Goal: Task Accomplishment & Management: Complete application form

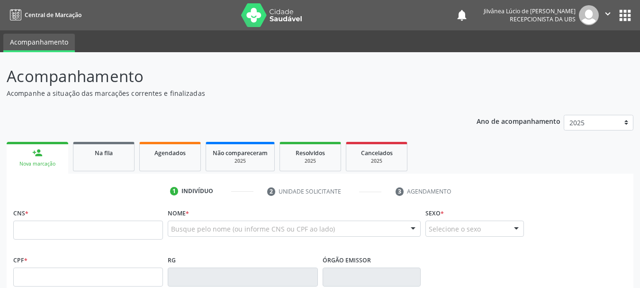
scroll to position [28, 0]
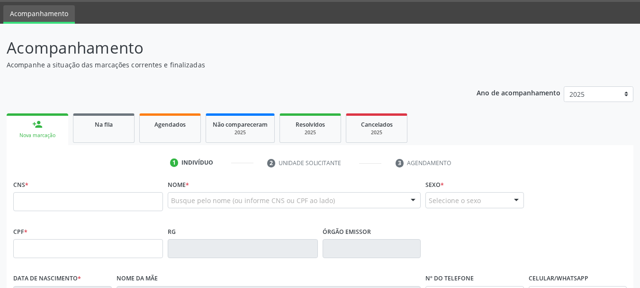
click at [193, 207] on div "Busque pelo nome (ou informe CNS ou CPF ao lado)" at bounding box center [294, 200] width 253 height 16
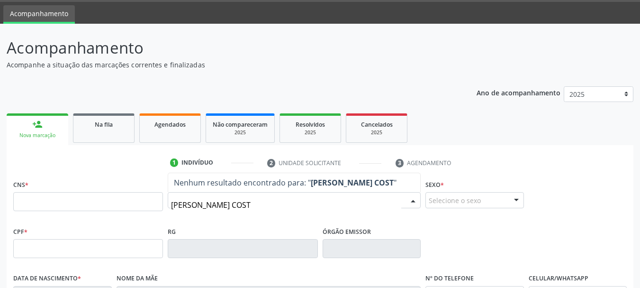
type input "[PERSON_NAME]"
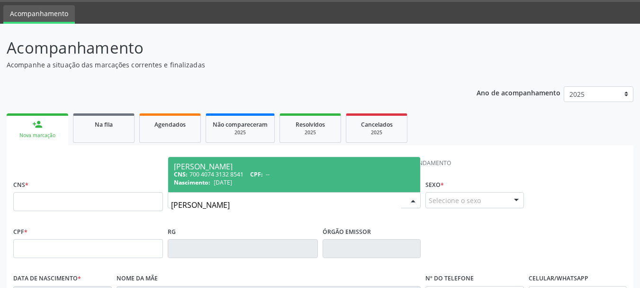
click at [252, 173] on div "CNS: 700 4074 3132 8541 CPF: --" at bounding box center [294, 174] width 241 height 8
type input "700 4074 3132 8541"
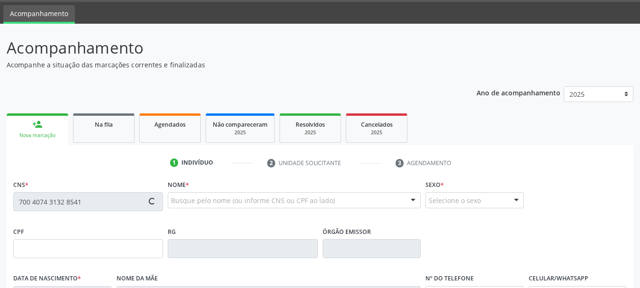
type input "[DATE]"
type input "[PERSON_NAME]"
type input "[PHONE_NUMBER]"
type input "422.741.765-15"
type input "S/N"
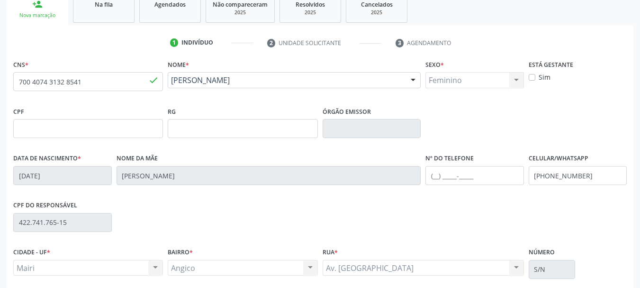
scroll to position [0, 0]
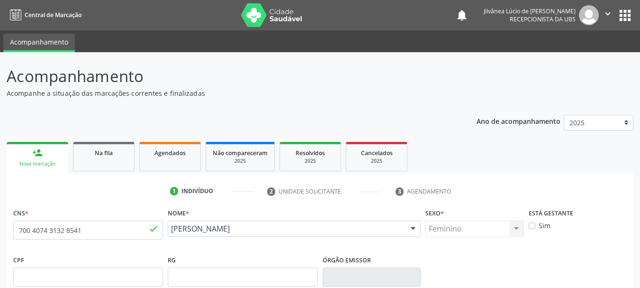
drag, startPoint x: 534, startPoint y: 225, endPoint x: 485, endPoint y: 198, distance: 55.8
click at [539, 225] on label "Sim" at bounding box center [545, 225] width 12 height 10
click at [533, 225] on input "Sim" at bounding box center [532, 224] width 7 height 9
checkbox input "true"
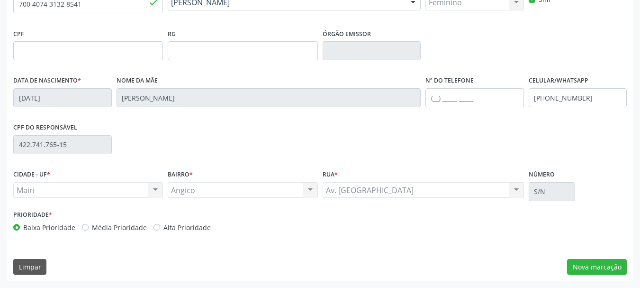
click at [157, 227] on div "Alta Prioridade" at bounding box center [182, 227] width 57 height 10
click at [164, 227] on label "Alta Prioridade" at bounding box center [187, 227] width 47 height 10
click at [156, 227] on input "Alta Prioridade" at bounding box center [157, 226] width 7 height 9
radio input "true"
click at [575, 266] on button "Nova marcação" at bounding box center [597, 267] width 60 height 16
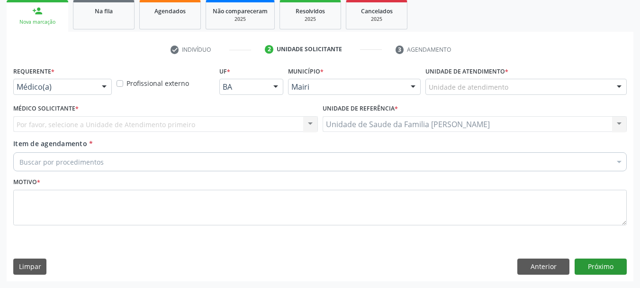
scroll to position [142, 0]
click at [74, 92] on div "Médico(a)" at bounding box center [62, 87] width 99 height 16
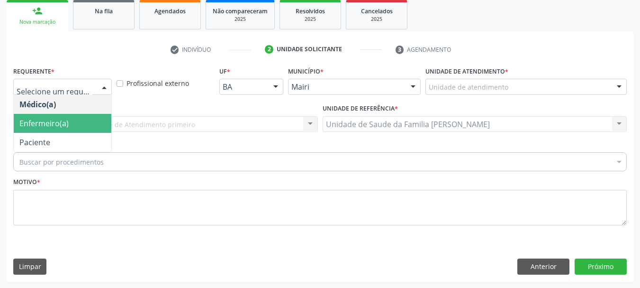
click at [72, 126] on span "Enfermeiro(a)" at bounding box center [63, 123] width 98 height 19
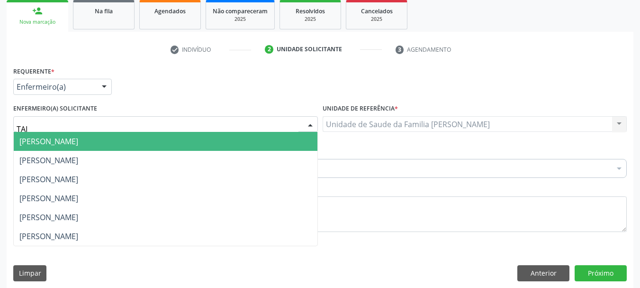
type input "TAIZ"
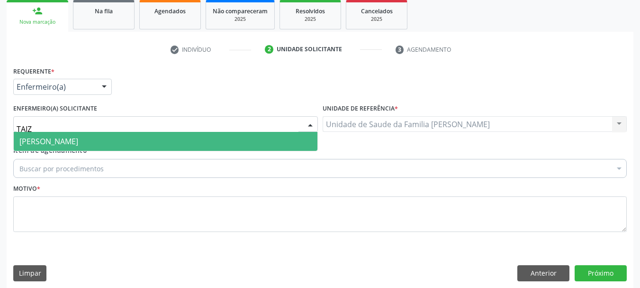
click at [78, 138] on span "[PERSON_NAME]" at bounding box center [48, 141] width 59 height 10
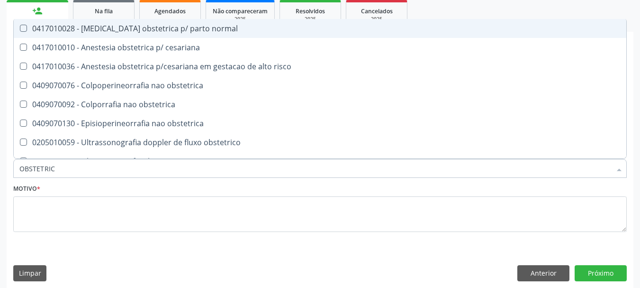
type input "OBSTETRICA"
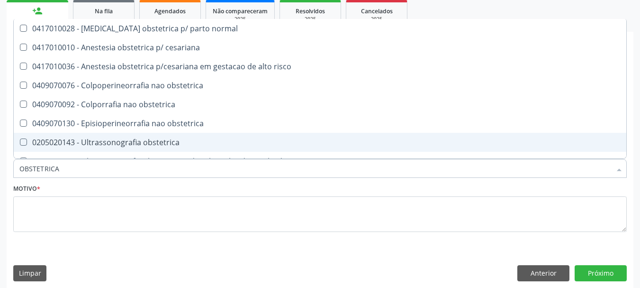
click at [116, 145] on div "0205020143 - Ultrassonografia obstetrica" at bounding box center [319, 142] width 601 height 8
checkbox obstetrica "true"
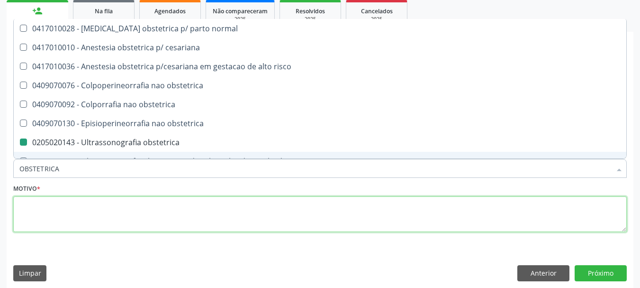
click at [80, 217] on textarea at bounding box center [320, 214] width 614 height 36
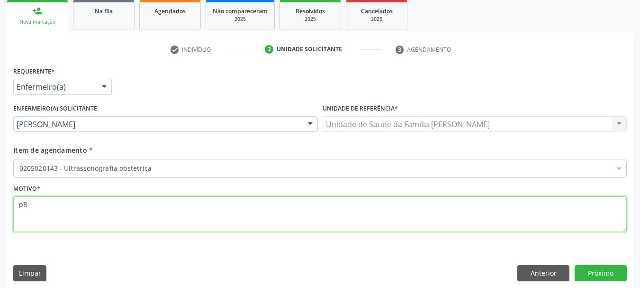
type textarea "p"
type textarea "Pré-[DATE]."
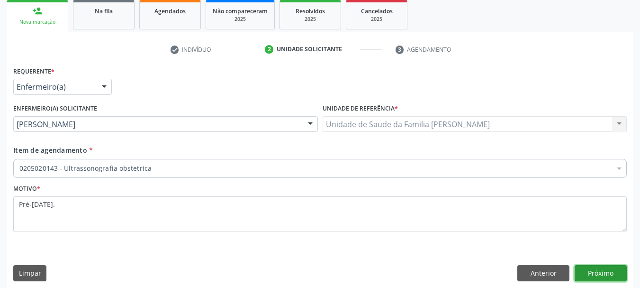
click at [602, 273] on button "Próximo" at bounding box center [601, 273] width 52 height 16
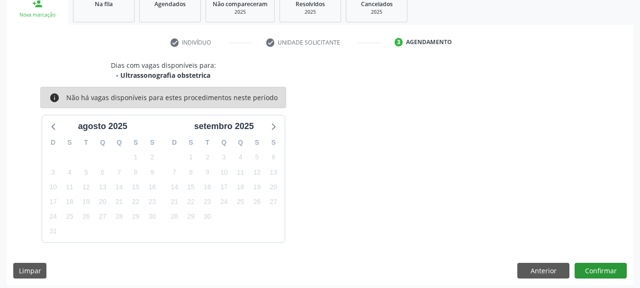
scroll to position [153, 0]
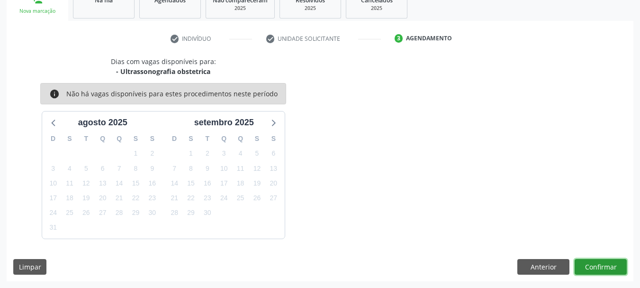
click at [594, 266] on button "Confirmar" at bounding box center [601, 267] width 52 height 16
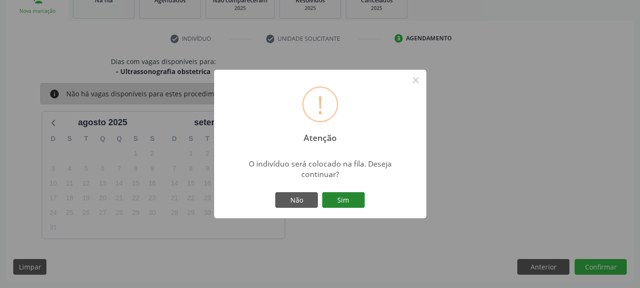
click at [339, 203] on button "Sim" at bounding box center [343, 200] width 43 height 16
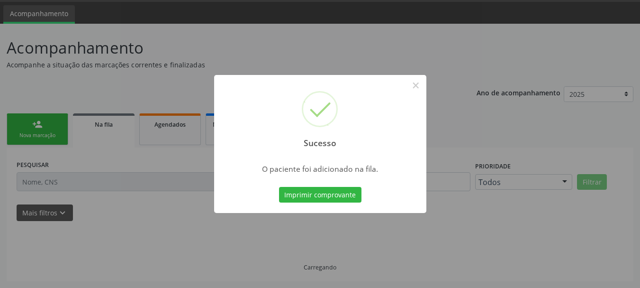
scroll to position [28, 0]
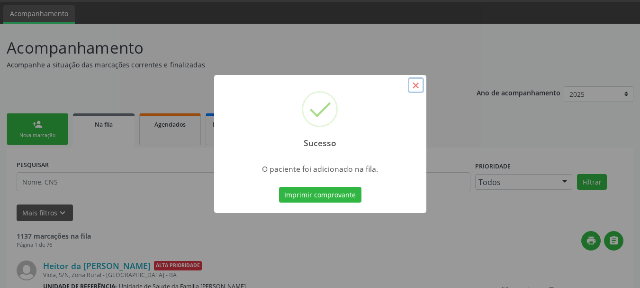
click at [419, 84] on button "×" at bounding box center [416, 85] width 16 height 16
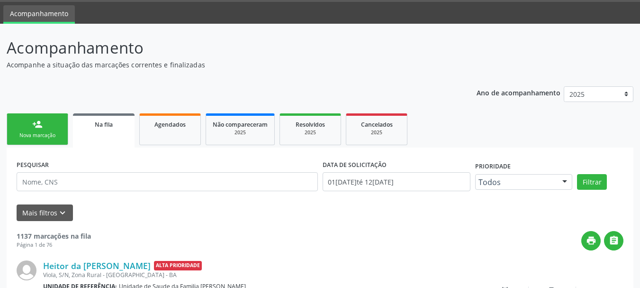
click at [42, 127] on div "person_add" at bounding box center [37, 124] width 10 height 10
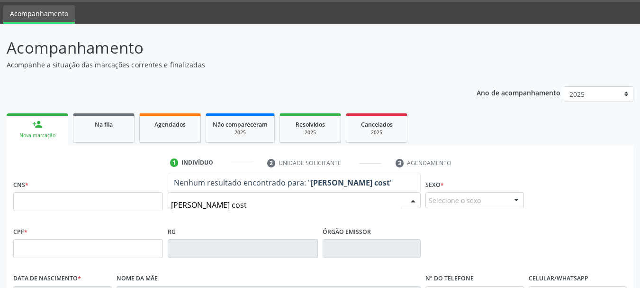
type input "[PERSON_NAME]"
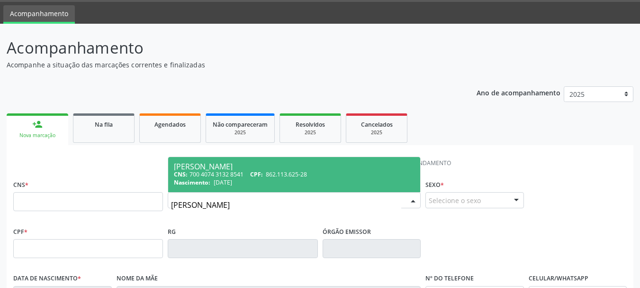
click at [243, 168] on div "[PERSON_NAME]" at bounding box center [294, 167] width 241 height 8
type input "700 4074 3132 8541"
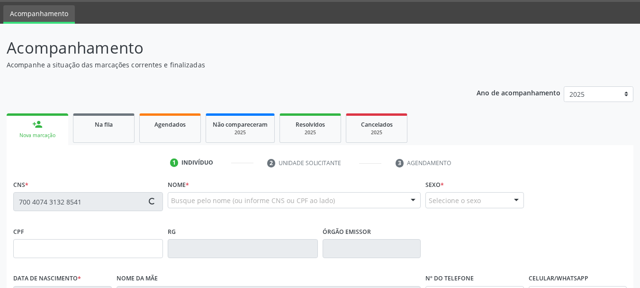
type input "862.113.625-28"
type input "[DATE]"
type input "[PERSON_NAME]"
type input "[PHONE_NUMBER]"
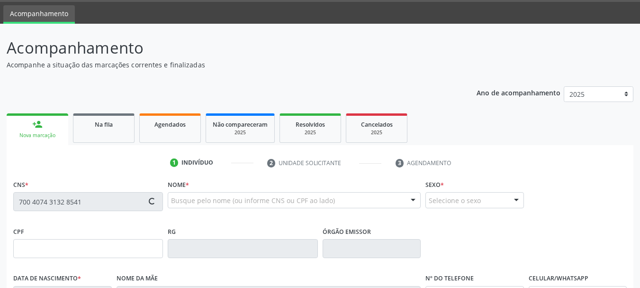
type input "422.741.765-15"
type input "S/N"
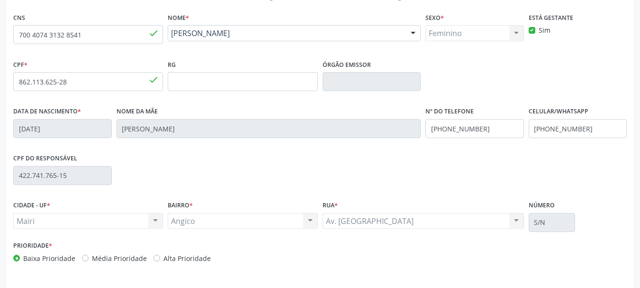
scroll to position [179, 0]
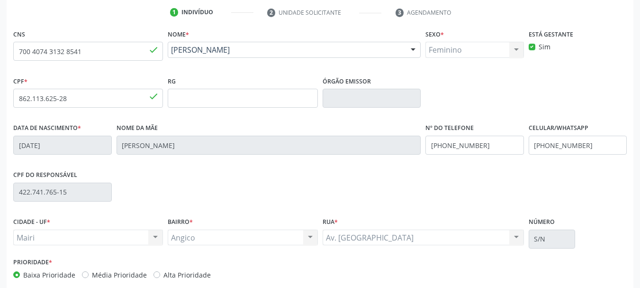
click at [164, 275] on label "Alta Prioridade" at bounding box center [187, 275] width 47 height 10
click at [154, 275] on input "Alta Prioridade" at bounding box center [157, 274] width 7 height 9
radio input "true"
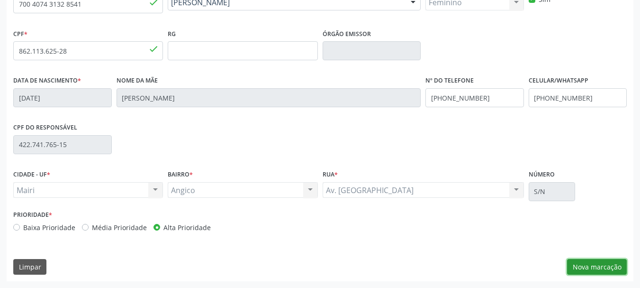
click at [576, 261] on button "Nova marcação" at bounding box center [597, 267] width 60 height 16
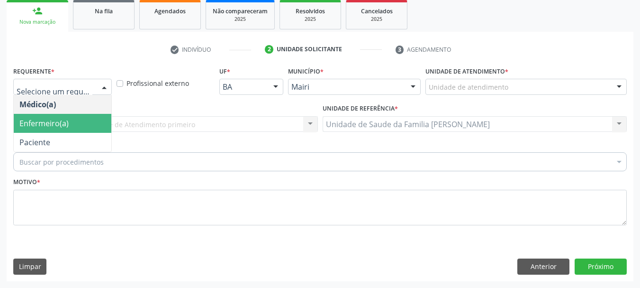
click at [58, 125] on span "Enfermeiro(a)" at bounding box center [43, 123] width 49 height 10
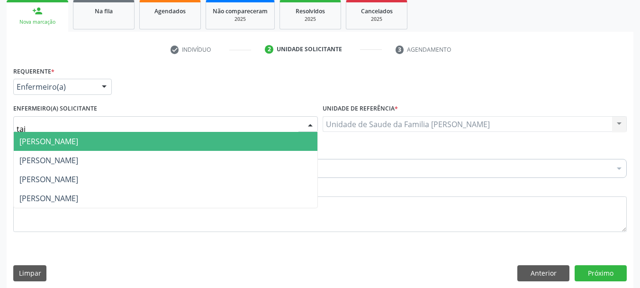
type input "taiz"
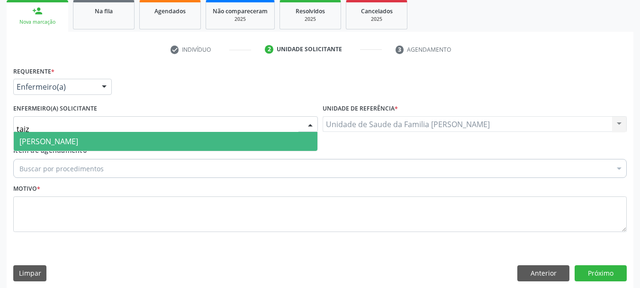
click at [78, 146] on span "[PERSON_NAME]" at bounding box center [48, 141] width 59 height 10
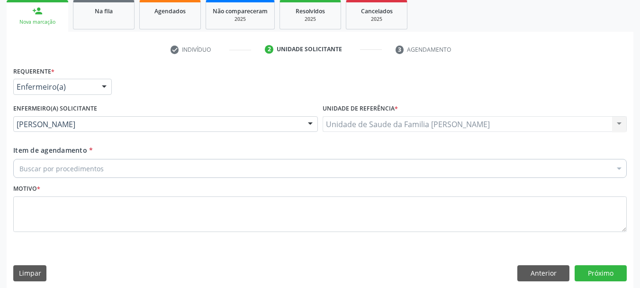
click at [111, 168] on div "Buscar por procedimentos" at bounding box center [320, 168] width 614 height 19
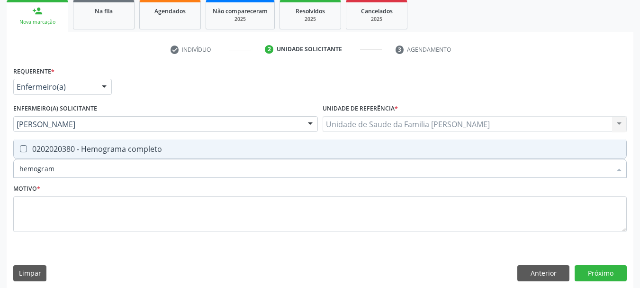
type input "hemograma"
click at [81, 155] on span "0202020380 - Hemograma completo" at bounding box center [320, 148] width 613 height 19
checkbox completo "true"
drag, startPoint x: 73, startPoint y: 165, endPoint x: 0, endPoint y: 176, distance: 74.3
click at [0, 176] on div "Acompanhamento Acompanhe a situação das marcações correntes e finalizadas Relat…" at bounding box center [320, 102] width 640 height 384
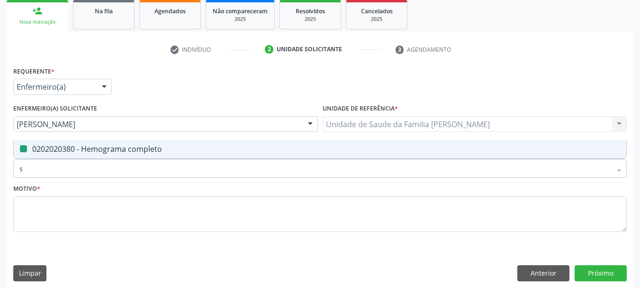
type input "si"
checkbox completo "false"
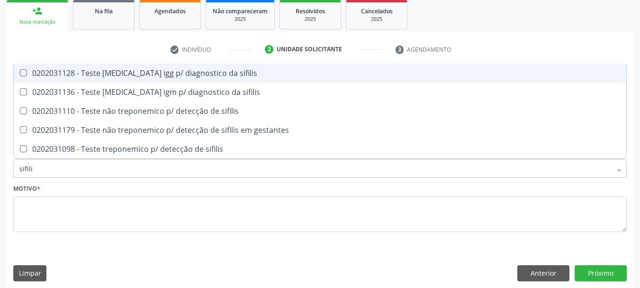
type input "sifilis"
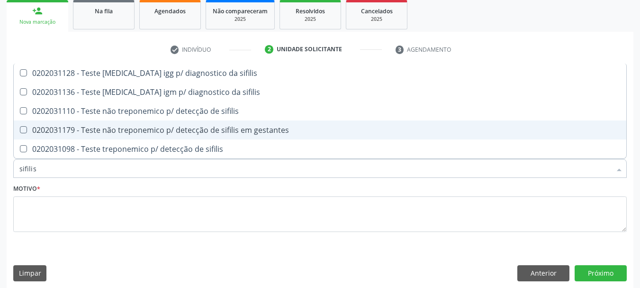
click at [21, 132] on gestantes at bounding box center [23, 129] width 7 height 7
click at [20, 132] on gestantes "checkbox" at bounding box center [17, 130] width 6 height 6
checkbox gestantes "true"
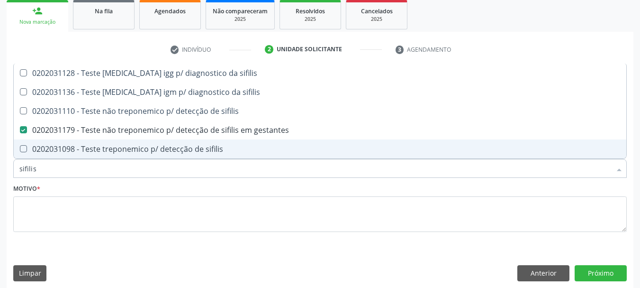
click at [0, 165] on div "Acompanhamento Acompanhe a situação das marcações correntes e finalizadas Relat…" at bounding box center [320, 102] width 640 height 384
type input "gl"
checkbox gestantes "false"
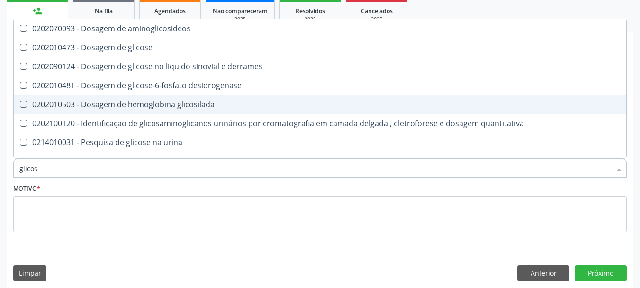
type input "glicose"
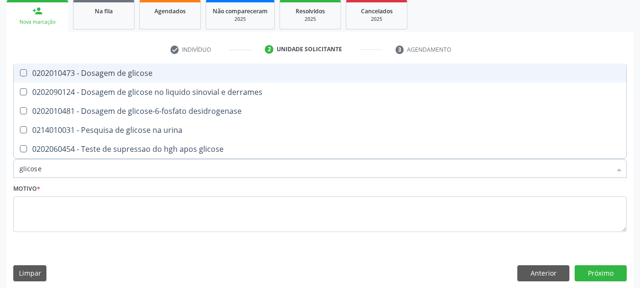
click at [70, 69] on div "0202010473 - Dosagem de glicose" at bounding box center [319, 73] width 601 height 8
checkbox glicose "true"
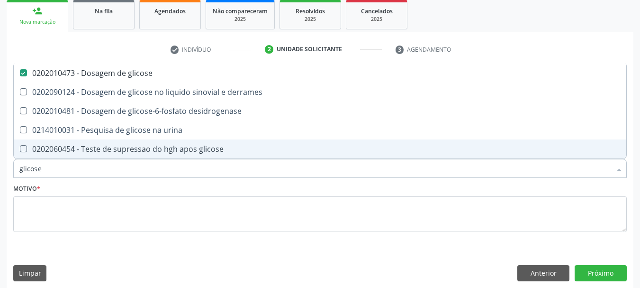
drag, startPoint x: 45, startPoint y: 165, endPoint x: 0, endPoint y: 167, distance: 44.6
click at [0, 167] on div "Acompanhamento Acompanhe a situação das marcações correntes e finalizadas Relat…" at bounding box center [320, 102] width 640 height 384
type input "uri"
checkbox glicose "false"
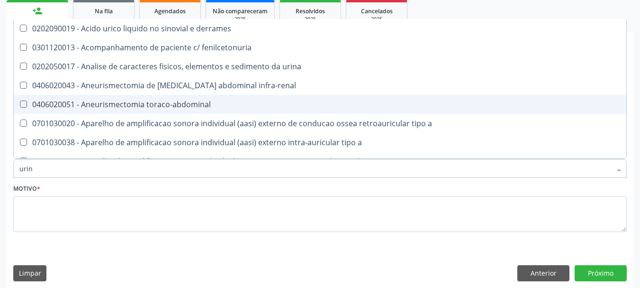
type input "urina"
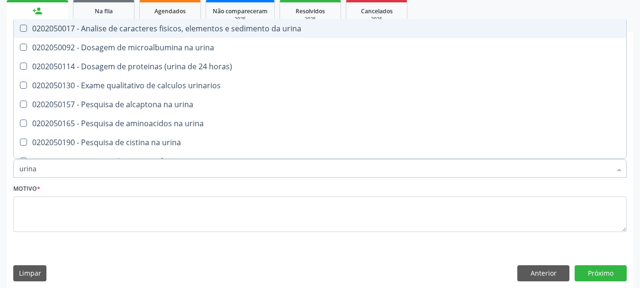
click at [33, 32] on div "0202050017 - Analise de caracteres fisicos, elementos e sedimento da urina" at bounding box center [319, 29] width 601 height 8
checkbox urina "true"
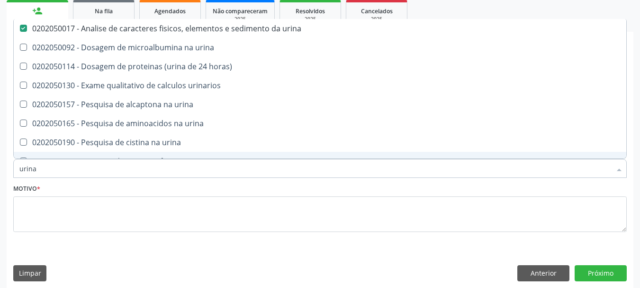
drag, startPoint x: 64, startPoint y: 172, endPoint x: 0, endPoint y: 166, distance: 63.7
click at [0, 166] on div "Acompanhamento Acompanhe a situação das marcações correntes e finalizadas Relat…" at bounding box center [320, 102] width 640 height 384
type input "fa"
checkbox urina "false"
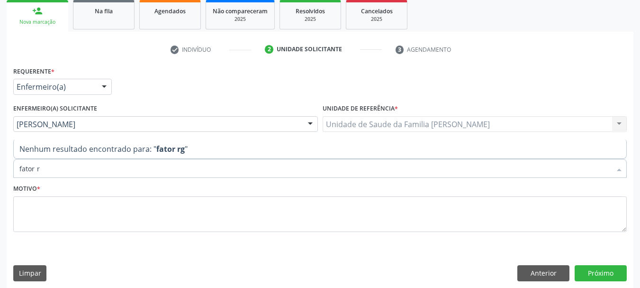
type input "fator rh"
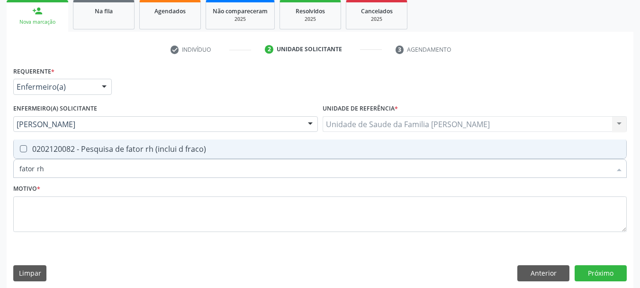
click at [36, 149] on div "0202120082 - Pesquisa de fator rh (inclui d fraco)" at bounding box center [319, 149] width 601 height 8
checkbox fraco\) "true"
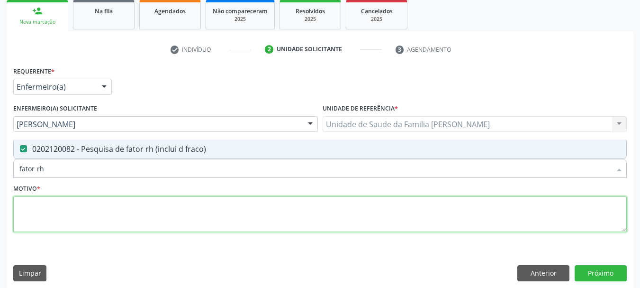
click at [68, 214] on textarea at bounding box center [320, 214] width 614 height 36
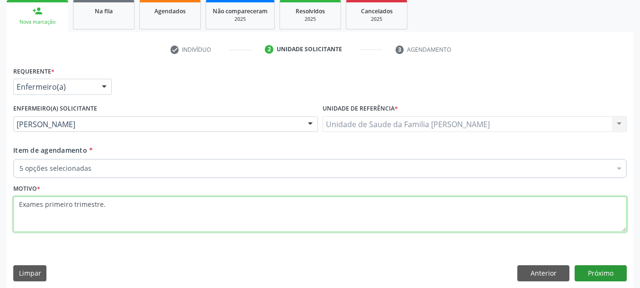
type textarea "Exames primeiro trimestre."
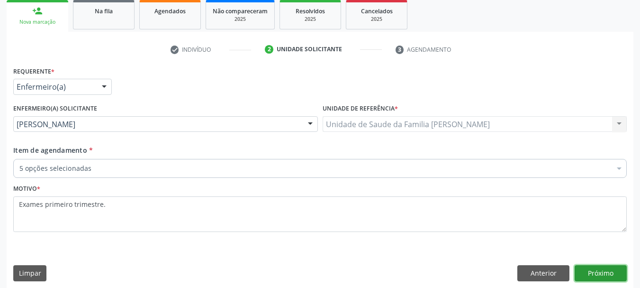
click at [611, 272] on button "Próximo" at bounding box center [601, 273] width 52 height 16
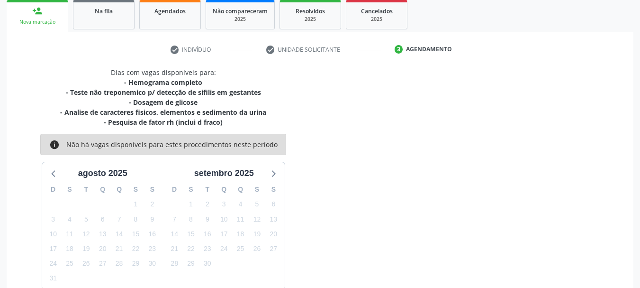
scroll to position [192, 0]
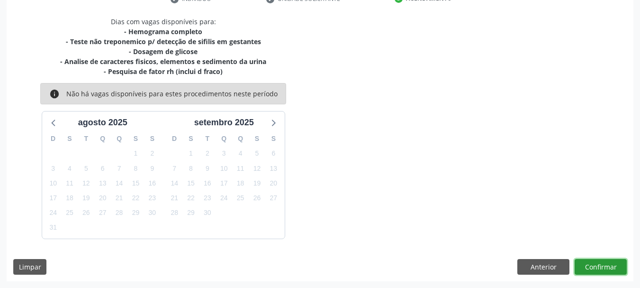
click at [603, 267] on button "Confirmar" at bounding box center [601, 267] width 52 height 16
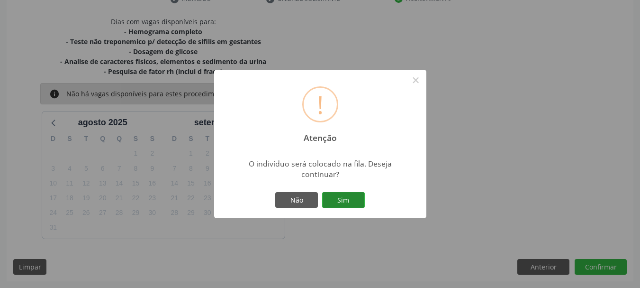
click at [337, 196] on button "Sim" at bounding box center [343, 200] width 43 height 16
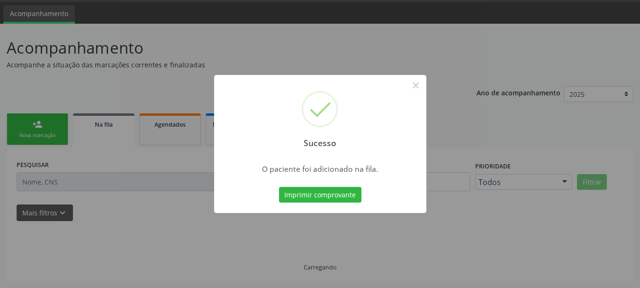
scroll to position [28, 0]
click at [413, 85] on button "×" at bounding box center [416, 85] width 16 height 16
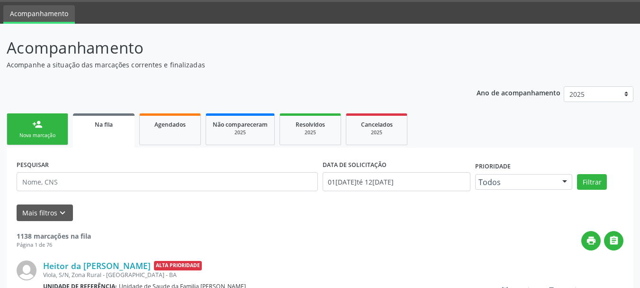
click at [37, 134] on div "Nova marcação" at bounding box center [37, 135] width 47 height 7
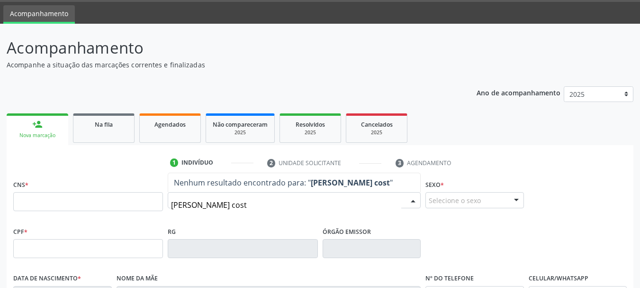
type input "[PERSON_NAME]"
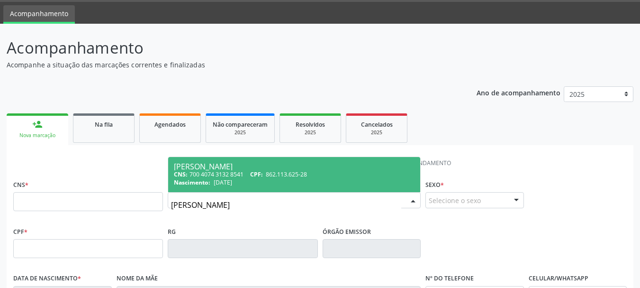
click at [218, 173] on div "CNS: 700 4074 3132 8541 CPF: 862.113.625-28" at bounding box center [294, 174] width 241 height 8
type input "700 4074 3132 8541"
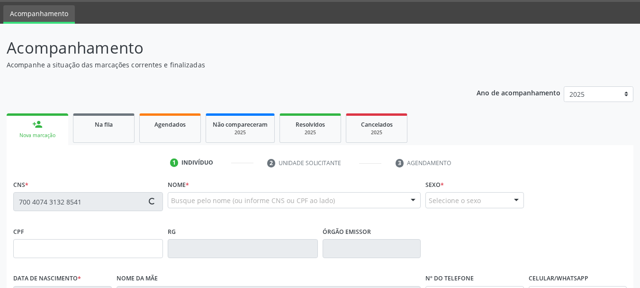
type input "862.113.625-28"
type input "[DATE]"
type input "[PERSON_NAME]"
type input "[PHONE_NUMBER]"
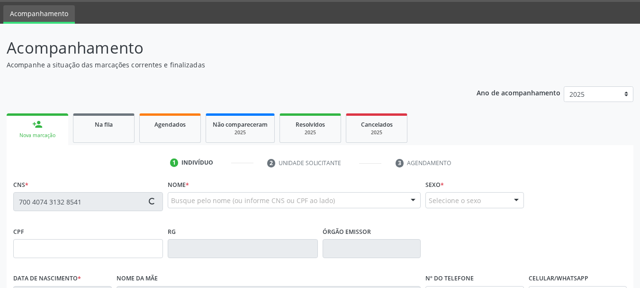
type input "422.741.765-15"
type input "S/N"
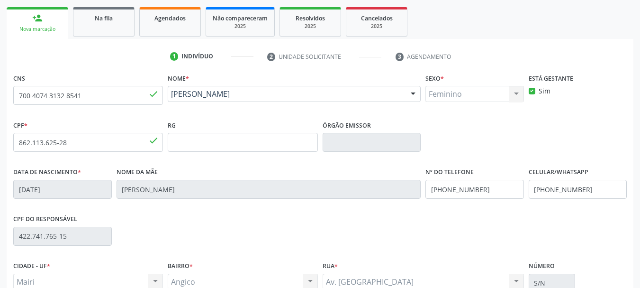
scroll to position [226, 0]
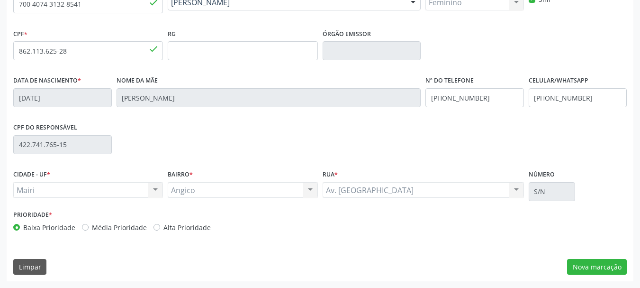
click at [164, 226] on label "Alta Prioridade" at bounding box center [187, 227] width 47 height 10
click at [155, 226] on input "Alta Prioridade" at bounding box center [157, 226] width 7 height 9
radio input "true"
click at [612, 259] on button "Nova marcação" at bounding box center [597, 267] width 60 height 16
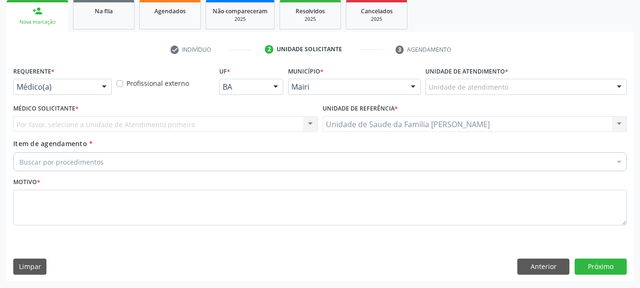
click at [82, 94] on div "Médico(a) Médico(a) Enfermeiro(a) Paciente Nenhum resultado encontrado para: " …" at bounding box center [62, 87] width 99 height 16
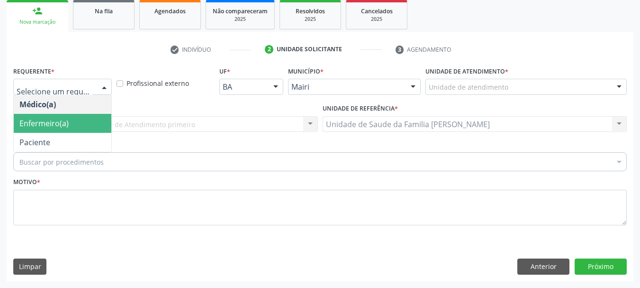
click at [85, 122] on span "Enfermeiro(a)" at bounding box center [63, 123] width 98 height 19
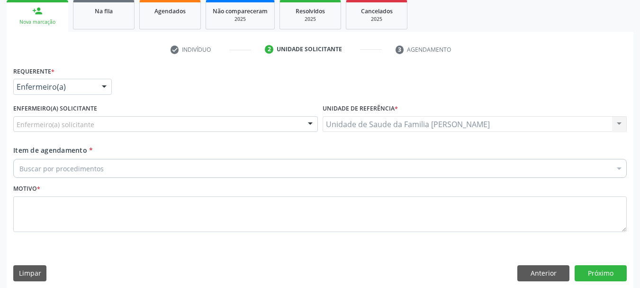
click at [101, 126] on div "Enfermeiro(a) solicitante" at bounding box center [165, 124] width 305 height 16
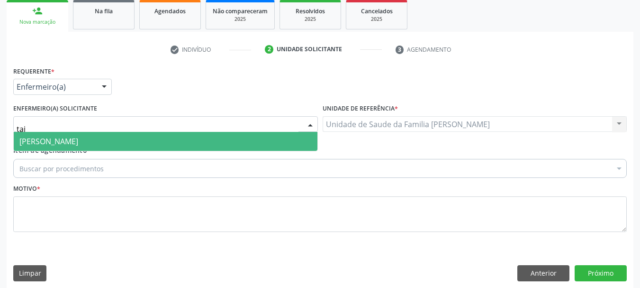
type input "taiz"
click at [78, 142] on span "[PERSON_NAME]" at bounding box center [48, 141] width 59 height 10
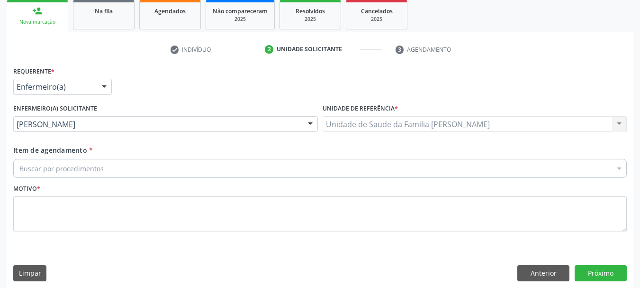
click at [107, 167] on div "Buscar por procedimentos" at bounding box center [320, 168] width 614 height 19
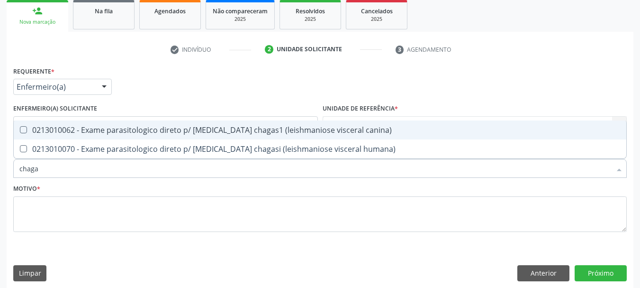
type input "chagas"
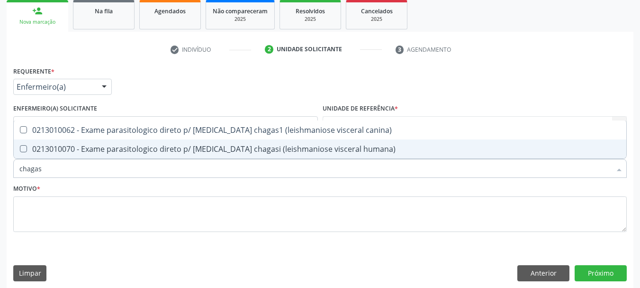
click at [118, 154] on span "0213010070 - Exame parasitologico direto p/ [MEDICAL_DATA] chagasi (leishmanios…" at bounding box center [320, 148] width 613 height 19
checkbox humana\) "true"
drag, startPoint x: 90, startPoint y: 170, endPoint x: 0, endPoint y: 187, distance: 91.3
click at [0, 187] on div "Acompanhamento Acompanhe a situação das marcações correntes e finalizadas Relat…" at bounding box center [320, 102] width 640 height 384
type input "[MEDICAL_DATA]"
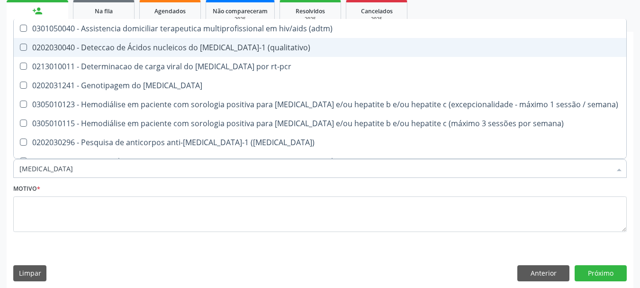
checkbox \(qualitativo\) "false"
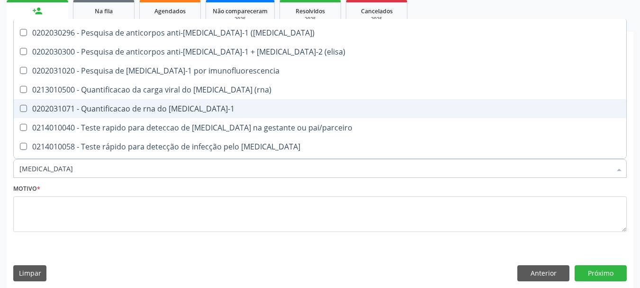
scroll to position [47, 0]
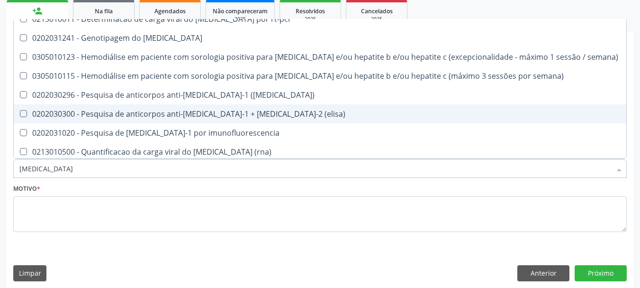
click at [155, 108] on span "0202030300 - Pesquisa de anticorpos anti-[MEDICAL_DATA]-1 + [MEDICAL_DATA]-2 (e…" at bounding box center [320, 113] width 613 height 19
checkbox \(elisa\) "true"
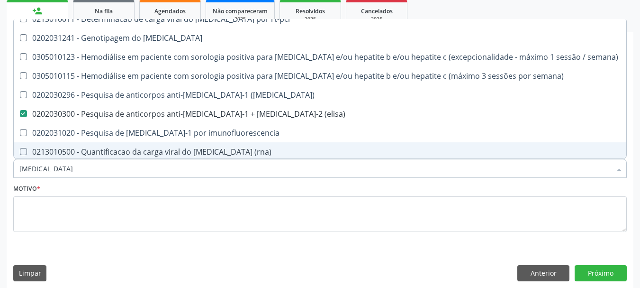
drag, startPoint x: 32, startPoint y: 173, endPoint x: 0, endPoint y: 172, distance: 32.3
click at [0, 172] on div "Acompanhamento Acompanhe a situação das marcações correntes e finalizadas Relat…" at bounding box center [320, 102] width 640 height 384
type input "ru"
checkbox \(elisa\) "false"
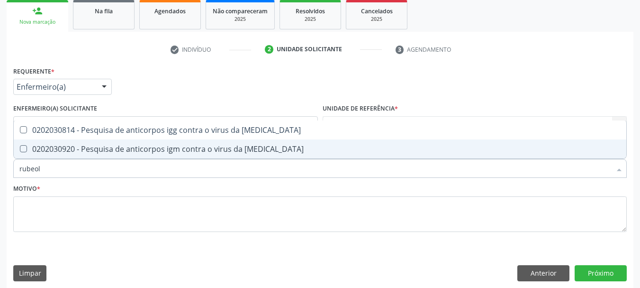
type input "[MEDICAL_DATA]"
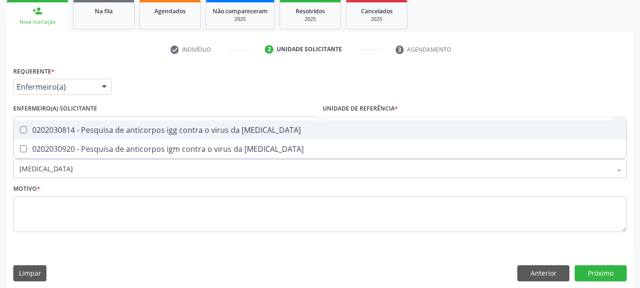
click at [26, 132] on rubeola at bounding box center [23, 129] width 7 height 7
click at [20, 132] on rubeola "checkbox" at bounding box center [17, 130] width 6 height 6
checkbox rubeola "true"
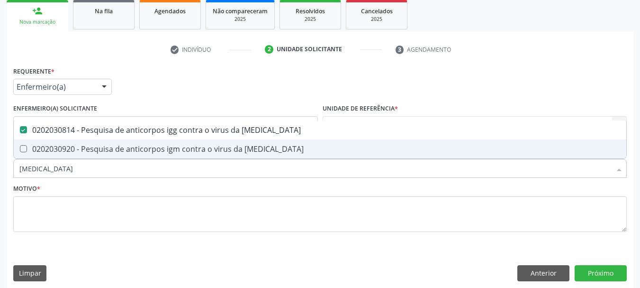
click at [43, 148] on div "0202030920 - Pesquisa de anticorpos igm contra o virus da [MEDICAL_DATA]" at bounding box center [319, 149] width 601 height 8
checkbox rubeola "true"
drag, startPoint x: 66, startPoint y: 170, endPoint x: 0, endPoint y: 174, distance: 66.5
click at [0, 174] on div "Acompanhamento Acompanhe a situação das marcações correntes e finalizadas Relat…" at bounding box center [320, 102] width 640 height 384
type input "he"
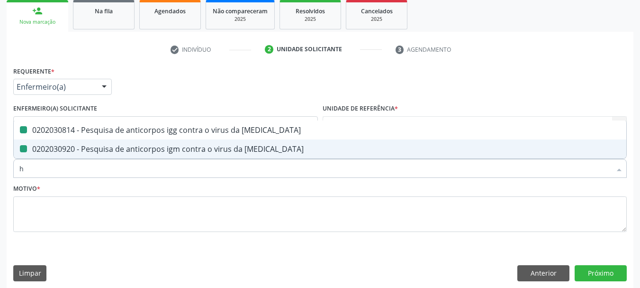
checkbox rubeola "false"
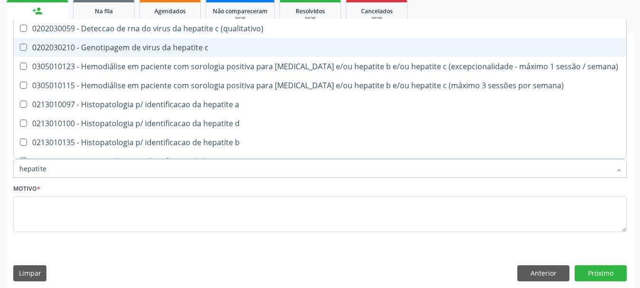
type input "hepatite b"
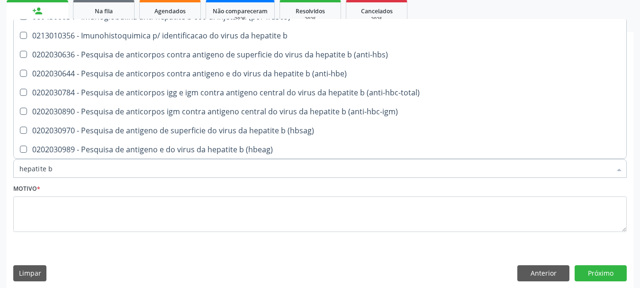
scroll to position [126, 0]
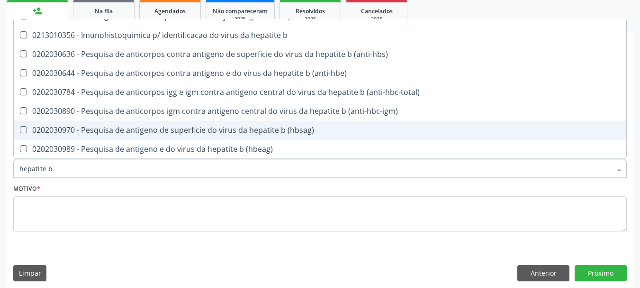
click at [175, 130] on div "0202030970 - Pesquisa de antigeno de superficie do virus da hepatite b (hbsag)" at bounding box center [319, 130] width 601 height 8
checkbox \(hbsag\) "true"
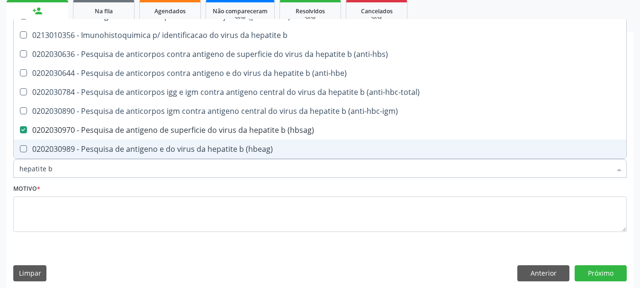
click at [71, 171] on input "hepatite b" at bounding box center [315, 168] width 592 height 19
type input "hepatite"
checkbox \(hbsag\) "false"
type input "hepatite c"
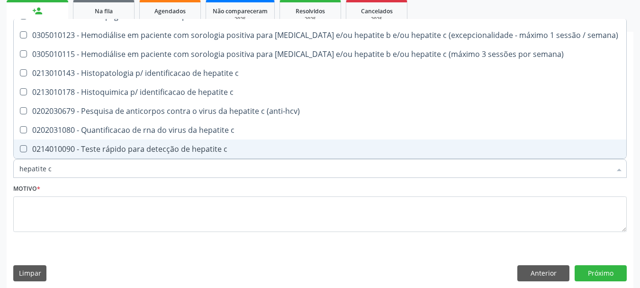
scroll to position [31, 0]
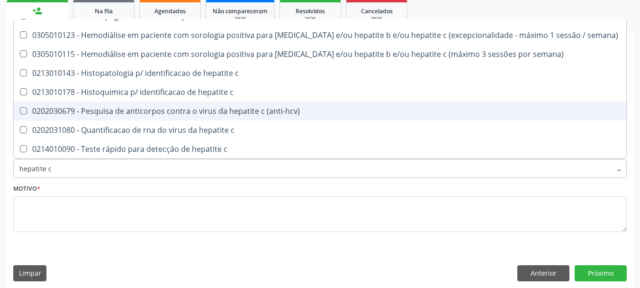
click at [158, 103] on span "0202030679 - Pesquisa de anticorpos contra o virus da hepatite c (anti-hcv)" at bounding box center [320, 110] width 613 height 19
checkbox \(anti-hcv\) "true"
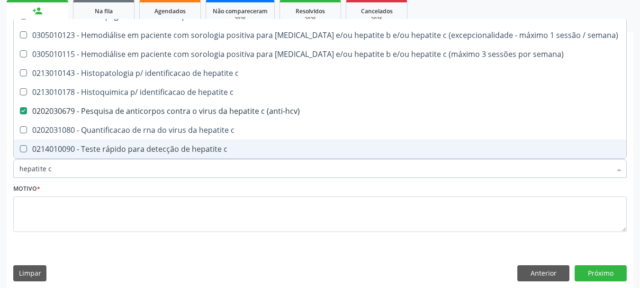
drag, startPoint x: 18, startPoint y: 177, endPoint x: 0, endPoint y: 179, distance: 18.6
click at [0, 179] on div "Acompanhamento Acompanhe a situação das marcações correntes e finalizadas Relat…" at bounding box center [320, 102] width 640 height 384
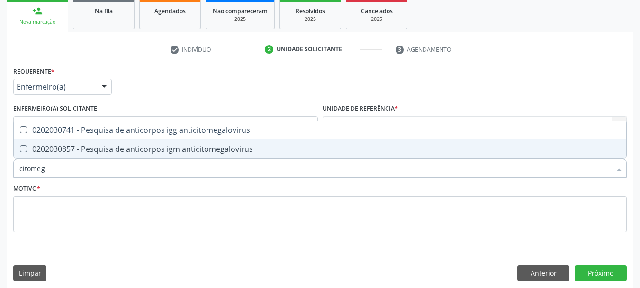
scroll to position [0, 0]
type input "citomegalo"
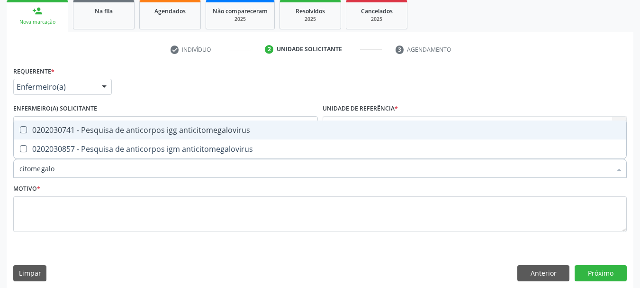
click at [59, 131] on div "0202030741 - Pesquisa de anticorpos igg anticitomegalovirus" at bounding box center [319, 130] width 601 height 8
checkbox anticitomegalovirus "true"
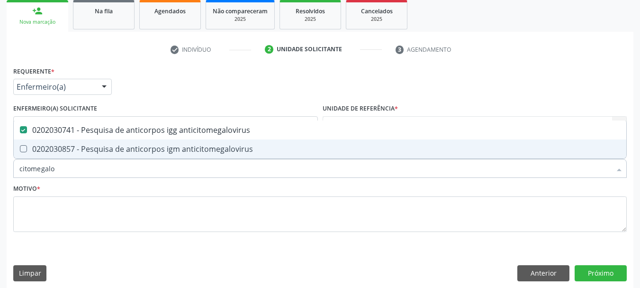
click at [61, 142] on span "0202030857 - Pesquisa de anticorpos igm anticitomegalovirus" at bounding box center [320, 148] width 613 height 19
checkbox anticitomegalovirus "true"
drag, startPoint x: 62, startPoint y: 165, endPoint x: 0, endPoint y: 174, distance: 62.7
click at [0, 174] on div "Acompanhamento Acompanhe a situação das marcações correntes e finalizadas Relat…" at bounding box center [320, 102] width 640 height 384
type input "ht"
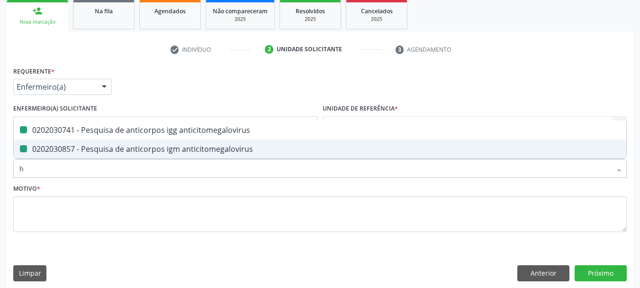
checkbox anticitomegalovirus "false"
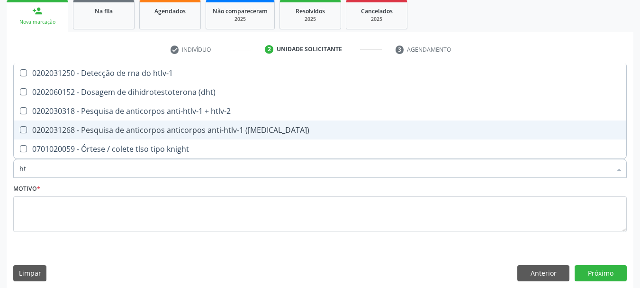
click at [49, 116] on span "0202030318 - Pesquisa de anticorpos anti-htlv-1 + htlv-2" at bounding box center [320, 110] width 613 height 19
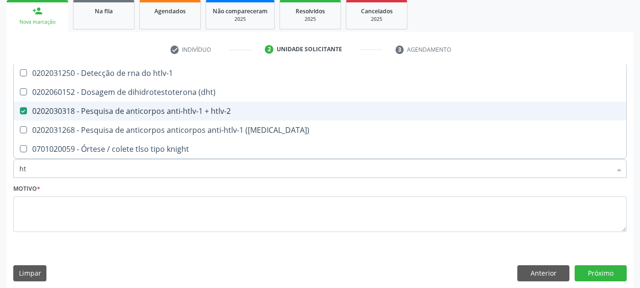
checkbox htlv-2 "true"
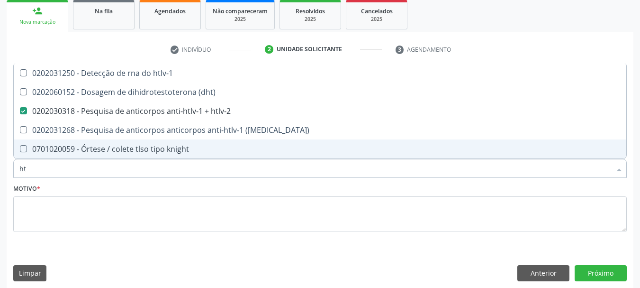
drag, startPoint x: 8, startPoint y: 165, endPoint x: 0, endPoint y: 165, distance: 7.6
click at [0, 165] on div "Acompanhamento Acompanhe a situação das marcações correntes e finalizadas Relat…" at bounding box center [320, 102] width 640 height 384
type input "tox"
checkbox htlv-2 "false"
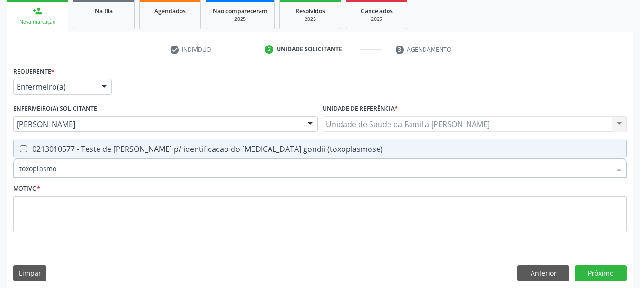
type input "toxoplasm"
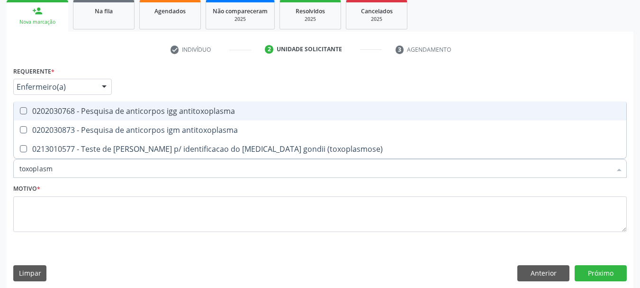
click at [110, 114] on div "0202030768 - Pesquisa de anticorpos igg antitoxoplasma" at bounding box center [319, 111] width 601 height 8
checkbox antitoxoplasma "true"
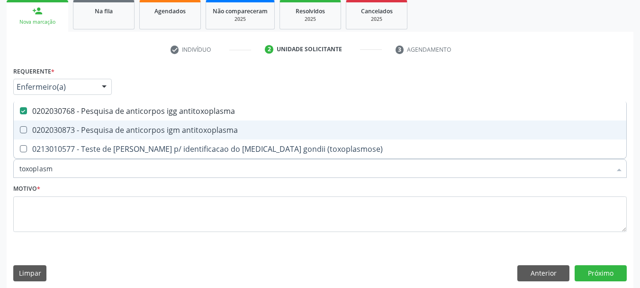
click at [114, 126] on div "0202030873 - Pesquisa de anticorpos igm antitoxoplasma" at bounding box center [319, 130] width 601 height 8
checkbox antitoxoplasma "true"
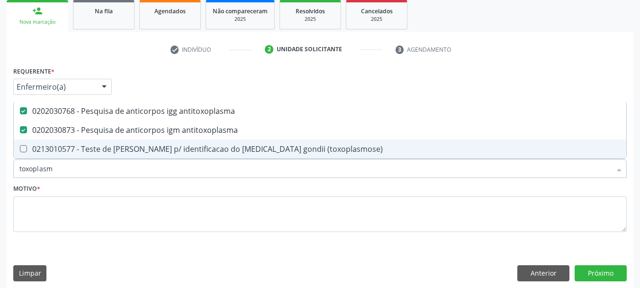
drag, startPoint x: 83, startPoint y: 172, endPoint x: 0, endPoint y: 170, distance: 83.0
click at [0, 170] on div "Acompanhamento Acompanhe a situação das marcações correntes e finalizadas Relat…" at bounding box center [320, 102] width 640 height 384
type input "t"
checkbox antitoxoplasma "false"
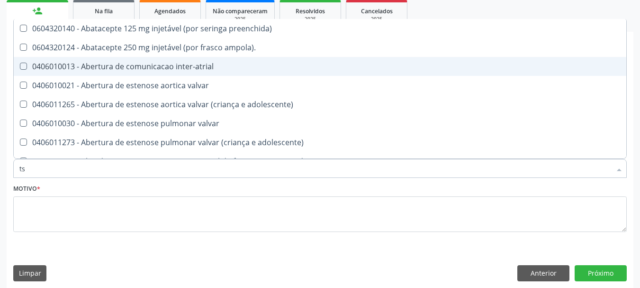
type input "tsh"
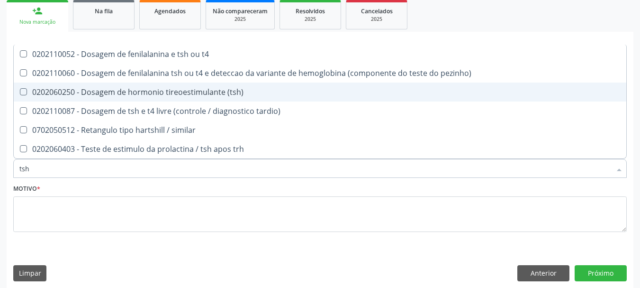
click at [49, 91] on div "0202060250 - Dosagem de hormonio tireoestimulante (tsh)" at bounding box center [319, 92] width 601 height 8
checkbox \(tsh\) "true"
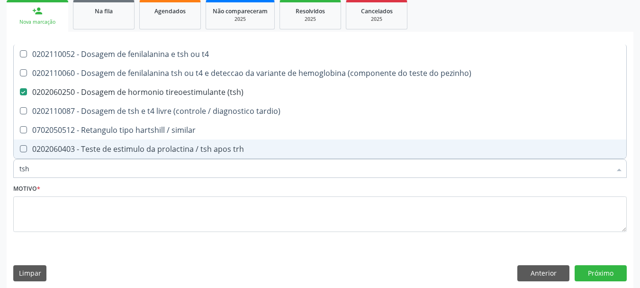
drag, startPoint x: 32, startPoint y: 169, endPoint x: 0, endPoint y: 169, distance: 32.2
click at [0, 169] on div "Acompanhamento Acompanhe a situação das marcações correntes e finalizadas Relat…" at bounding box center [320, 102] width 640 height 384
type input "t"
checkbox \(tsh\) "false"
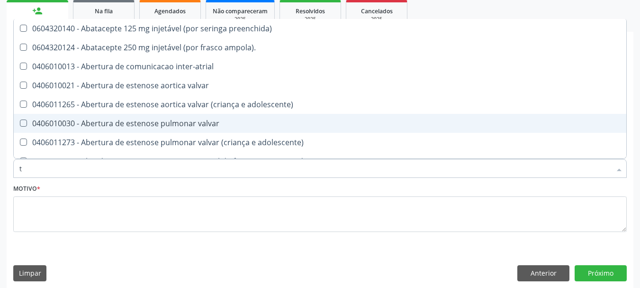
type input "[MEDICAL_DATA]"
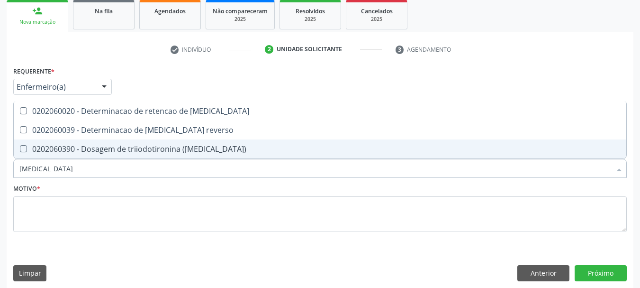
click at [66, 146] on div "0202060390 - Dosagem de triiodotironina ([MEDICAL_DATA])" at bounding box center [319, 149] width 601 height 8
checkbox \(t3\) "true"
drag, startPoint x: 22, startPoint y: 171, endPoint x: 0, endPoint y: 171, distance: 21.8
click at [0, 171] on div "Acompanhamento Acompanhe a situação das marcações correntes e finalizadas Relat…" at bounding box center [320, 102] width 640 height 384
type input "t"
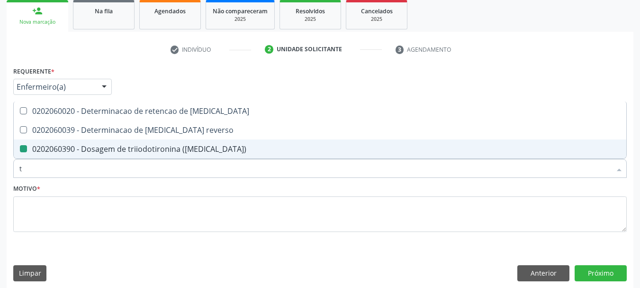
checkbox \(t3\) "false"
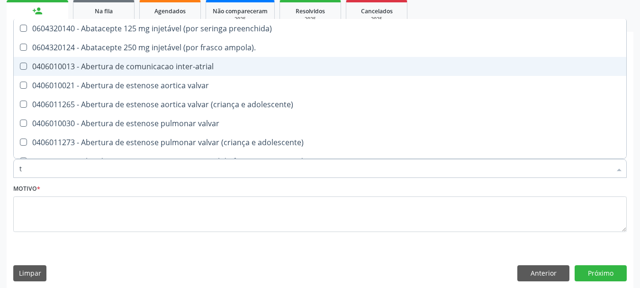
type input "t4"
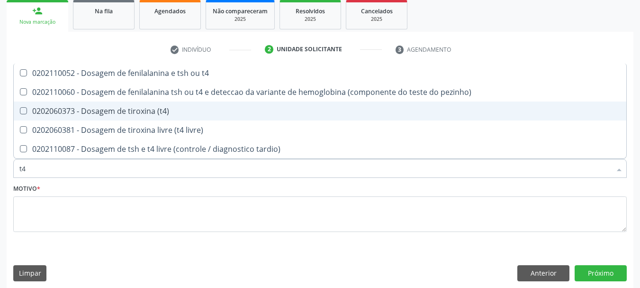
click at [44, 105] on span "0202060373 - Dosagem de tiroxina (t4)" at bounding box center [320, 110] width 613 height 19
checkbox \(t4\) "true"
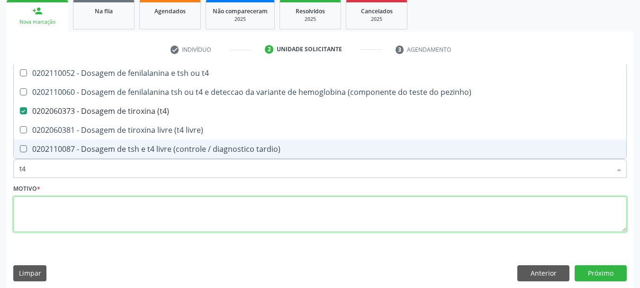
click at [55, 217] on textarea at bounding box center [320, 214] width 614 height 36
checkbox pezinho\) "true"
checkbox livre\) "true"
checkbox tardio\) "true"
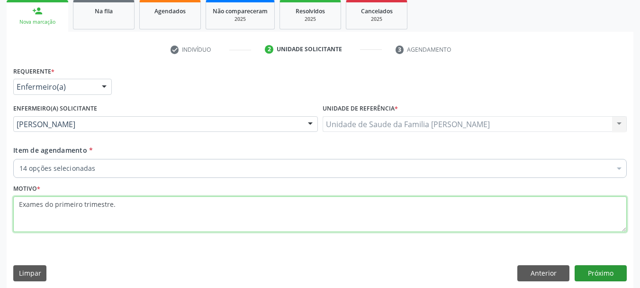
type textarea "Exames do primeiro trimestre."
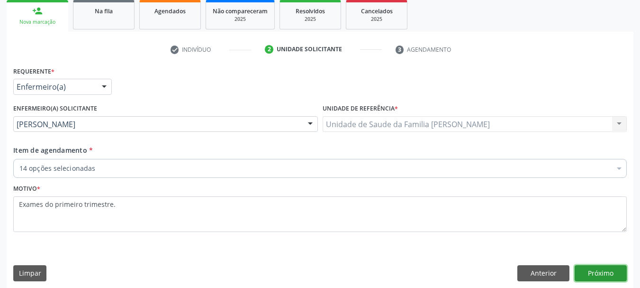
click at [606, 279] on button "Próximo" at bounding box center [601, 273] width 52 height 16
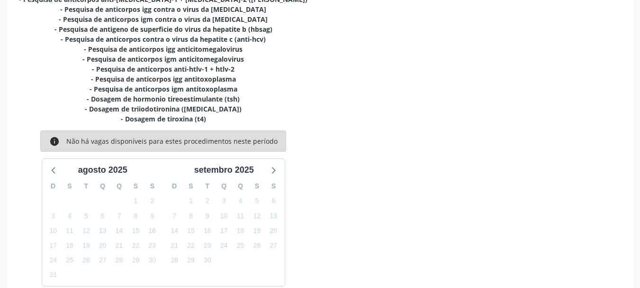
scroll to position [282, 0]
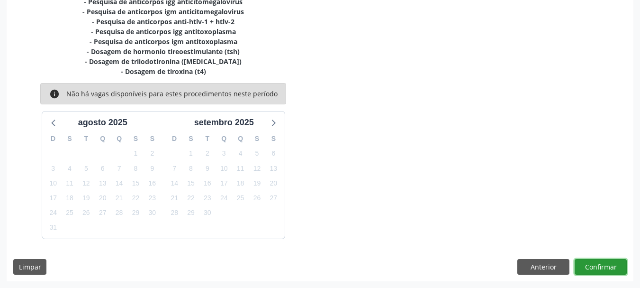
click at [598, 270] on button "Confirmar" at bounding box center [601, 267] width 52 height 16
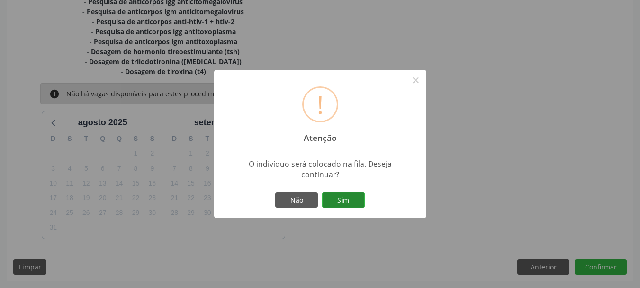
click at [348, 198] on button "Sim" at bounding box center [343, 200] width 43 height 16
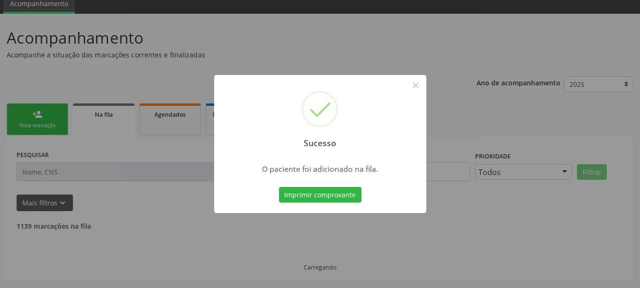
scroll to position [28, 0]
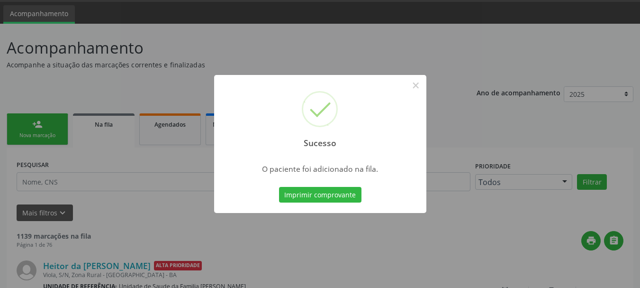
click at [279, 187] on button "Imprimir comprovante" at bounding box center [320, 195] width 82 height 16
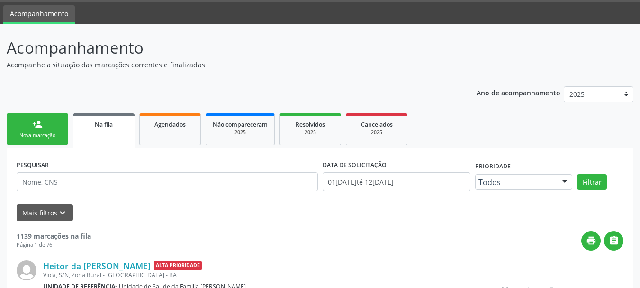
click at [135, 177] on input "text" at bounding box center [167, 181] width 301 height 19
click at [138, 181] on input "text" at bounding box center [167, 181] width 301 height 19
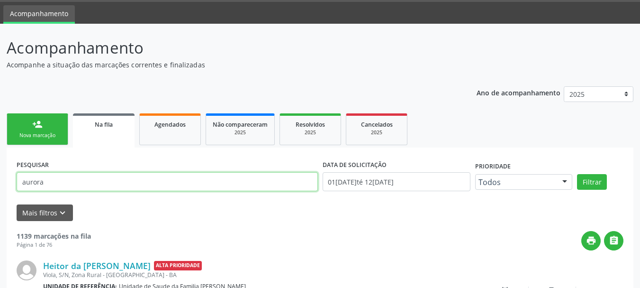
type input "aurora"
click at [577, 174] on button "Filtrar" at bounding box center [592, 182] width 30 height 16
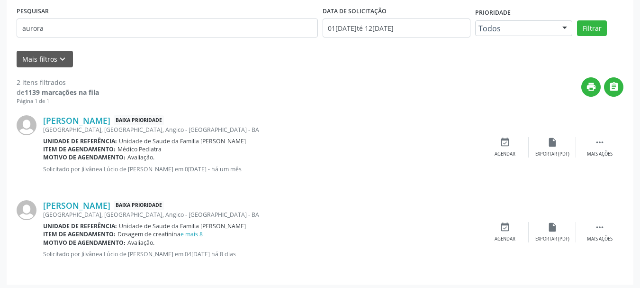
scroll to position [185, 0]
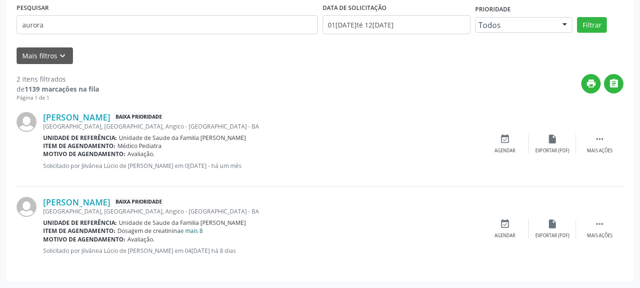
click at [187, 229] on link "e mais 8" at bounding box center [192, 231] width 22 height 8
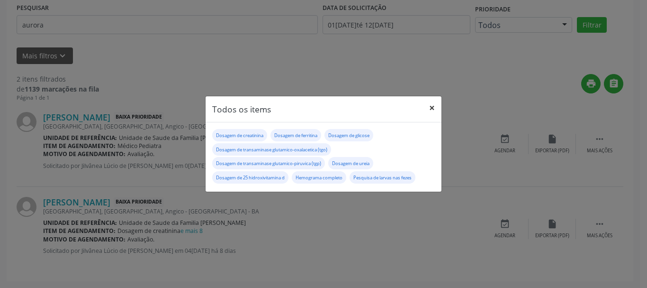
click at [430, 106] on button "×" at bounding box center [432, 107] width 19 height 23
